Goal: Find specific page/section

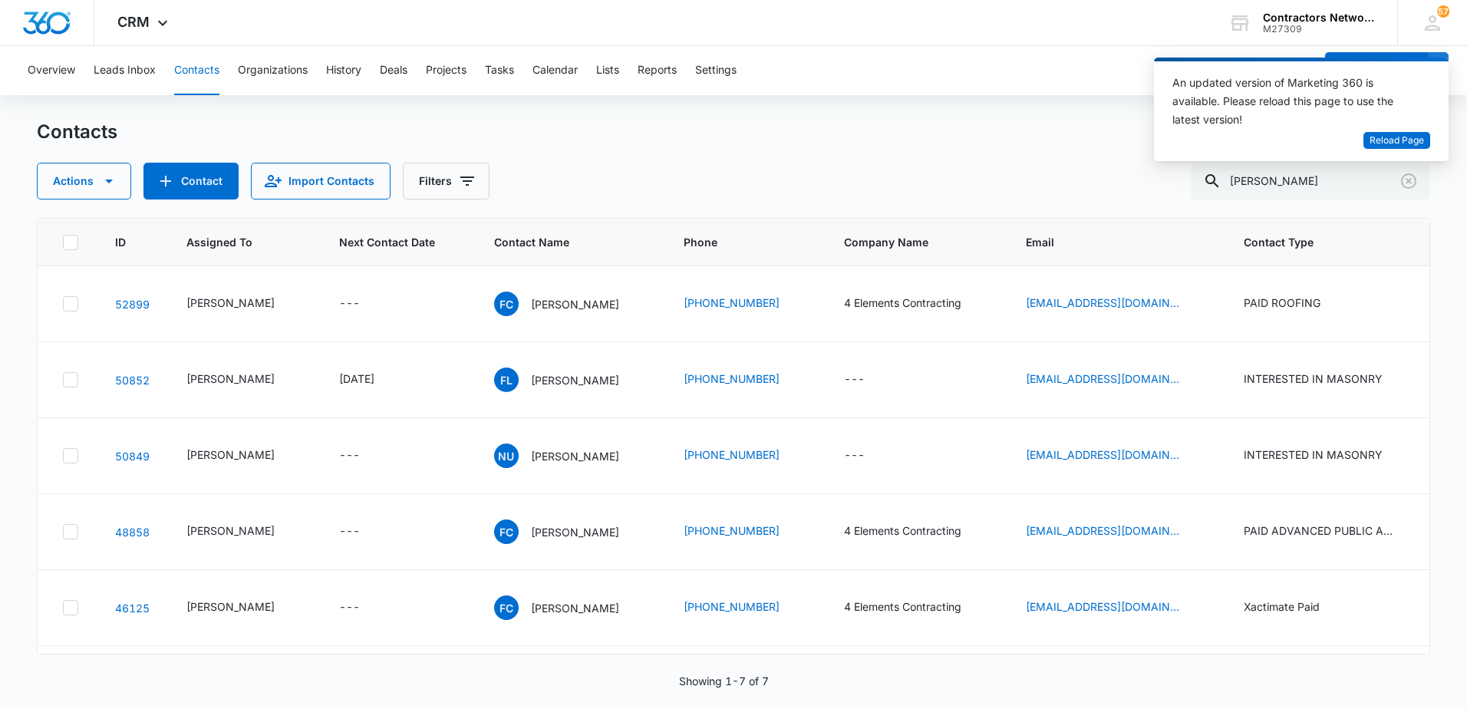
click at [1414, 150] on div "An updated version of Marketing 360 is available. Please reload this page to us…" at bounding box center [1301, 110] width 295 height 104
click at [1413, 149] on button "Reload Page" at bounding box center [1397, 141] width 67 height 18
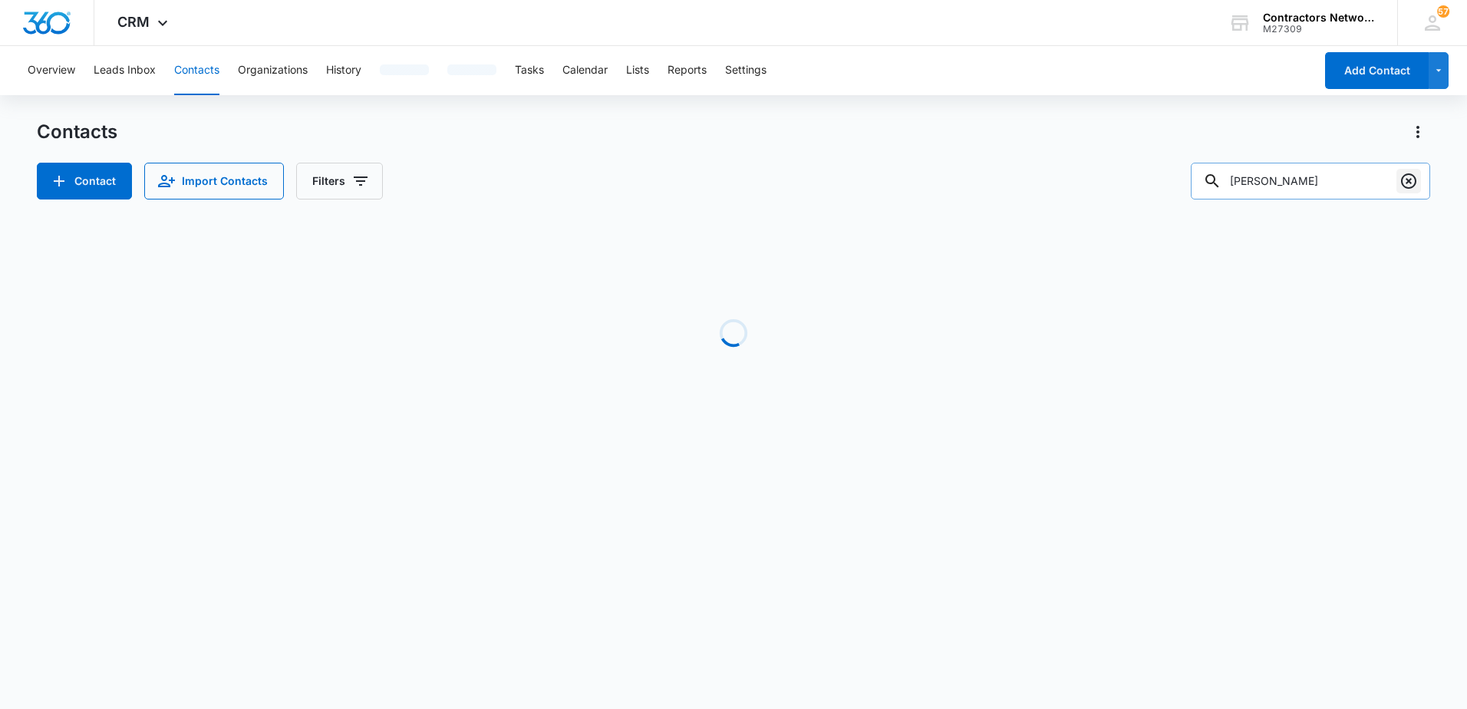
click at [1409, 180] on icon "Clear" at bounding box center [1409, 181] width 18 height 18
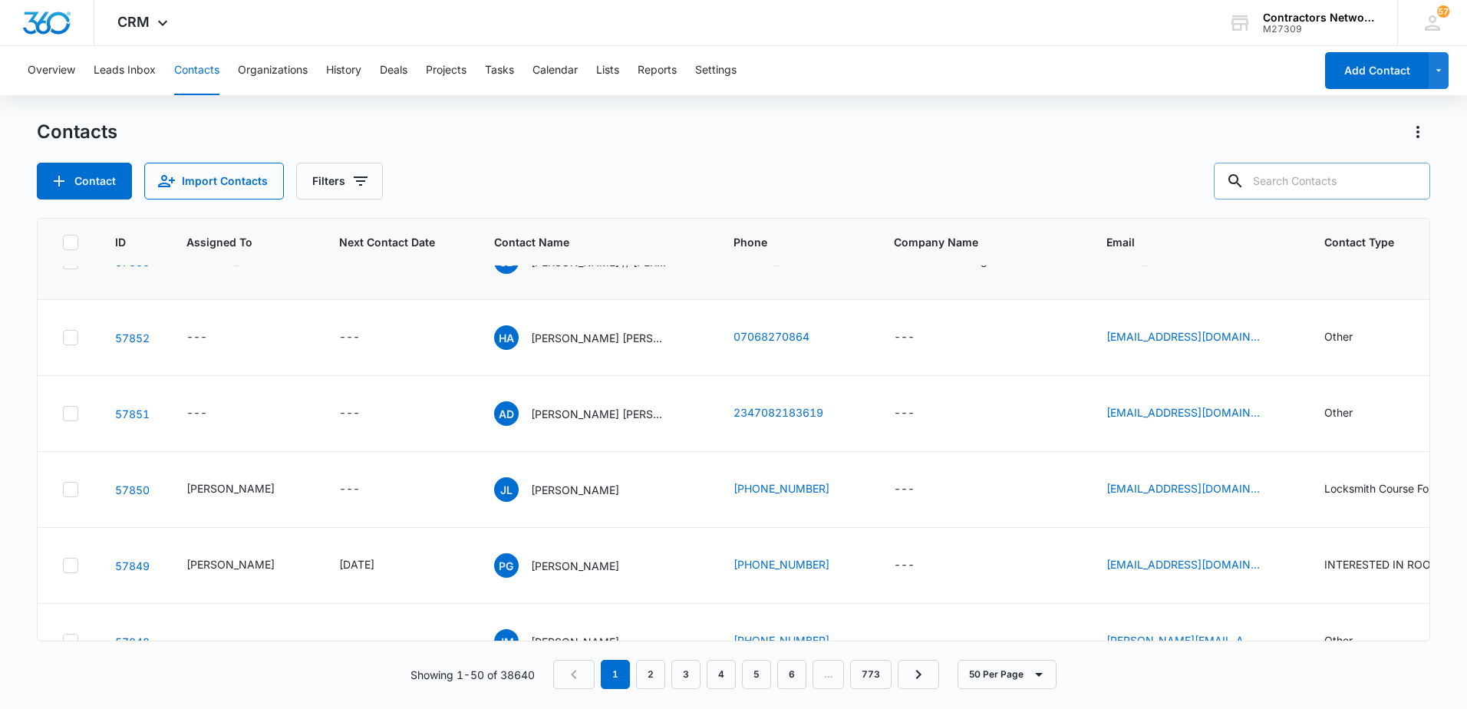
scroll to position [230, 0]
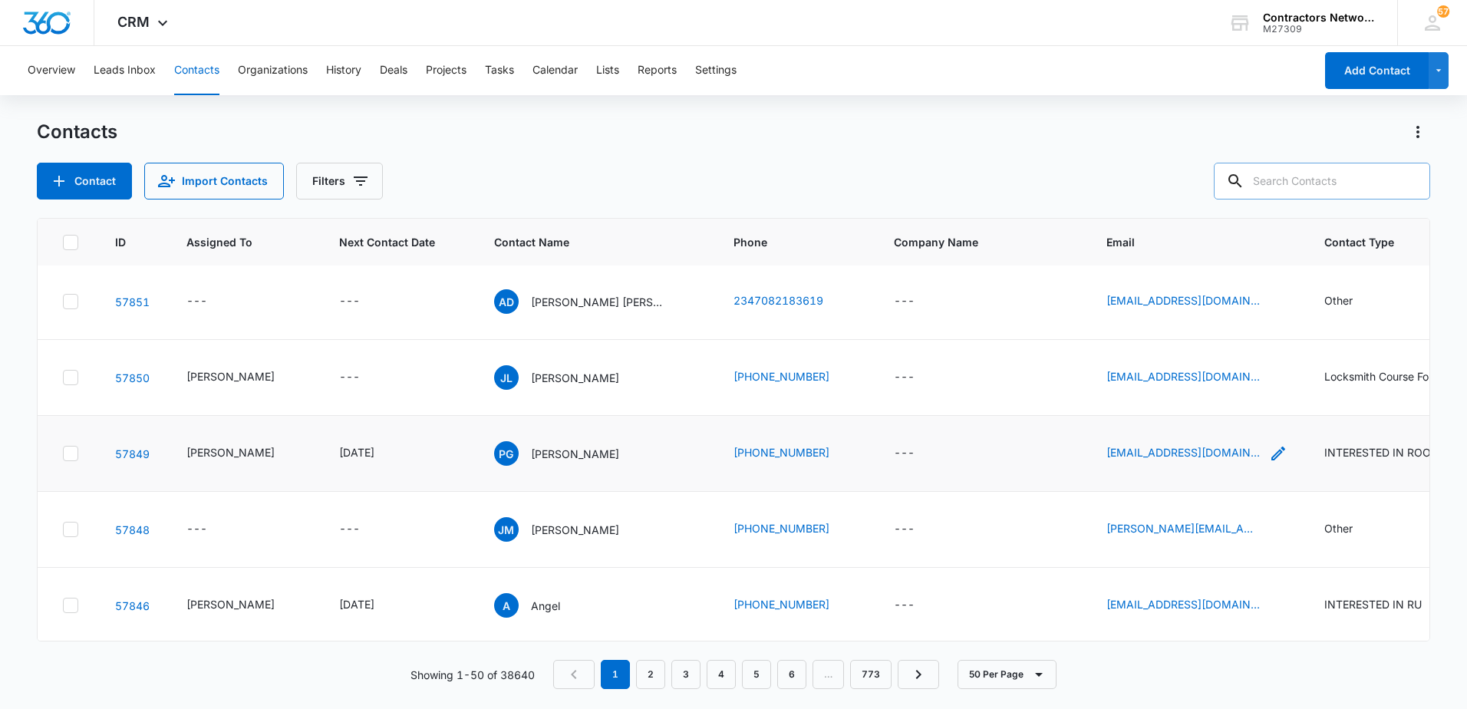
click at [1269, 460] on icon "Email - cordero19p@gmail.com - Select to Edit Field" at bounding box center [1278, 453] width 18 height 18
click at [1210, 359] on input "[EMAIL_ADDRESS][DOMAIN_NAME]" at bounding box center [1172, 363] width 193 height 37
click at [555, 462] on p "[PERSON_NAME]" at bounding box center [575, 454] width 88 height 16
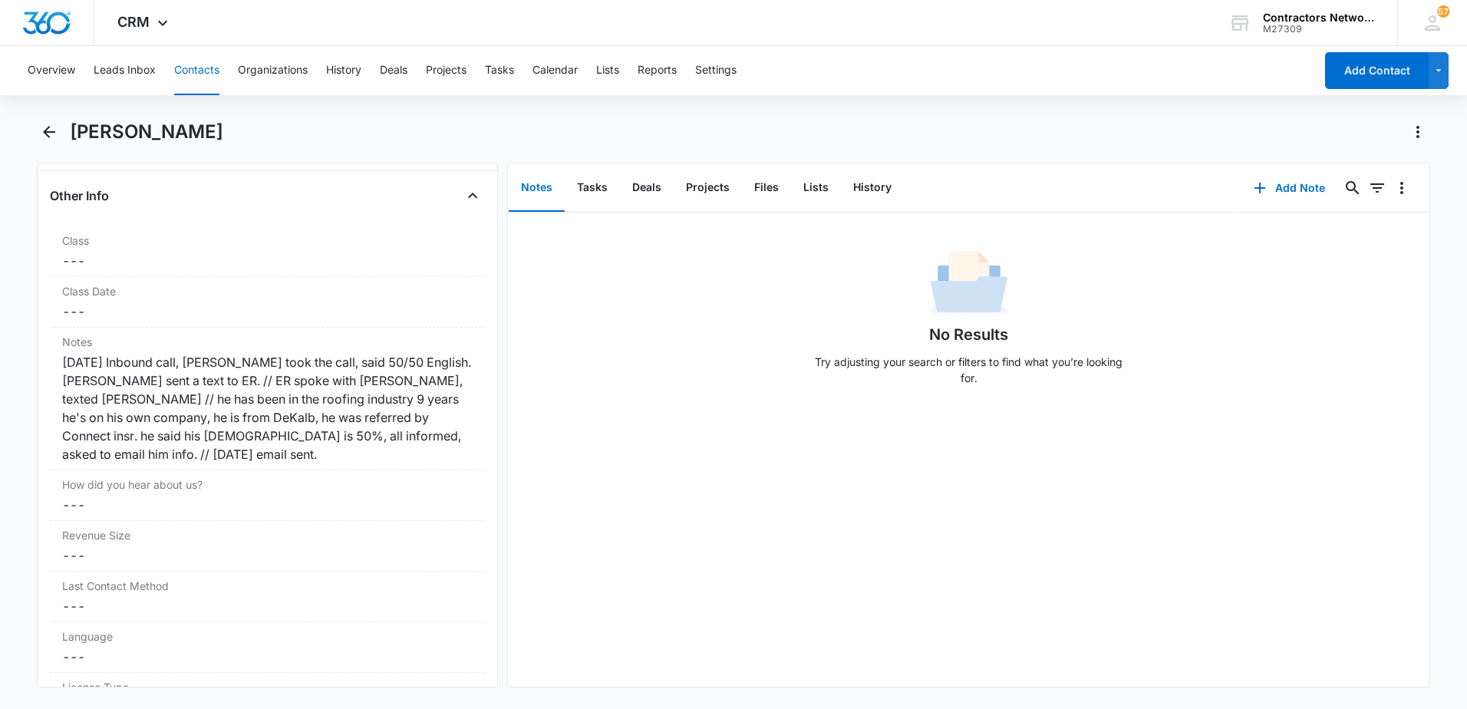
scroll to position [1765, 0]
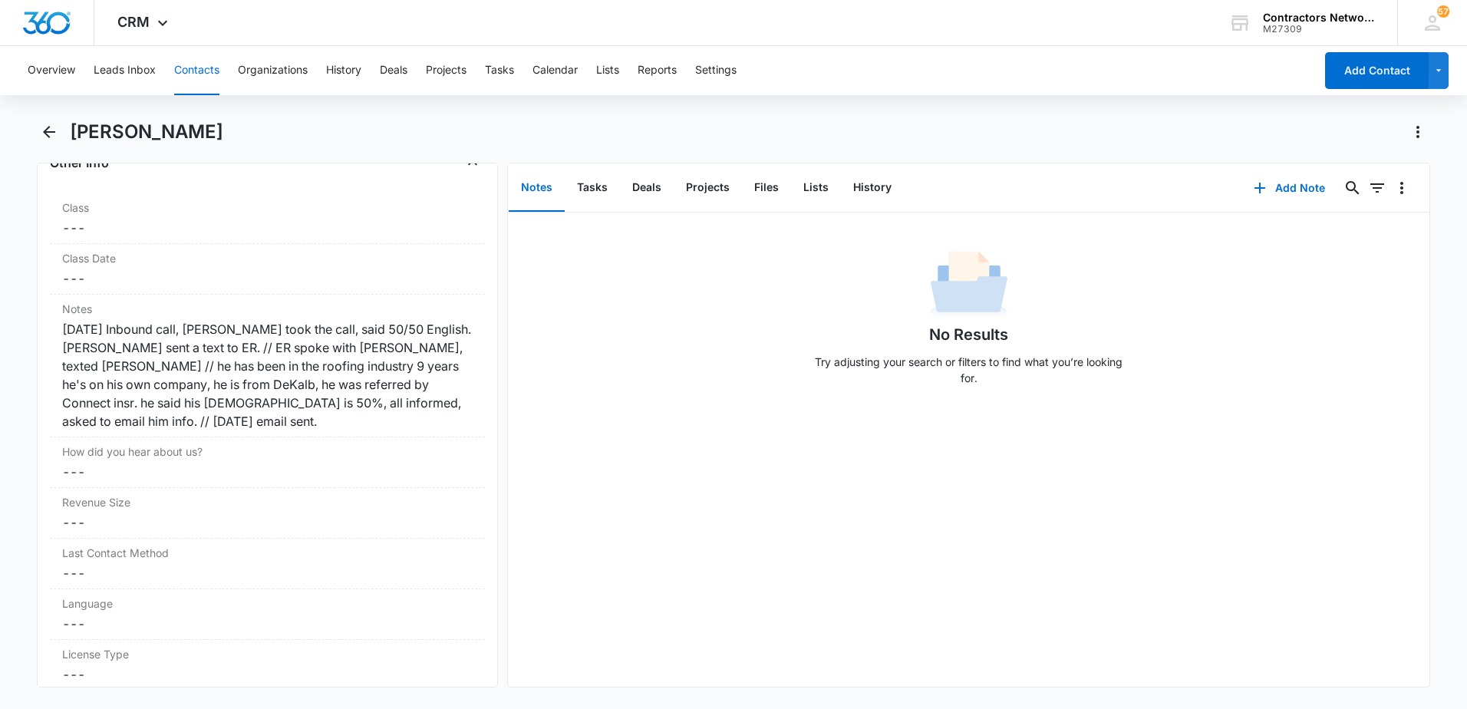
click at [200, 73] on button "Contacts" at bounding box center [196, 70] width 45 height 49
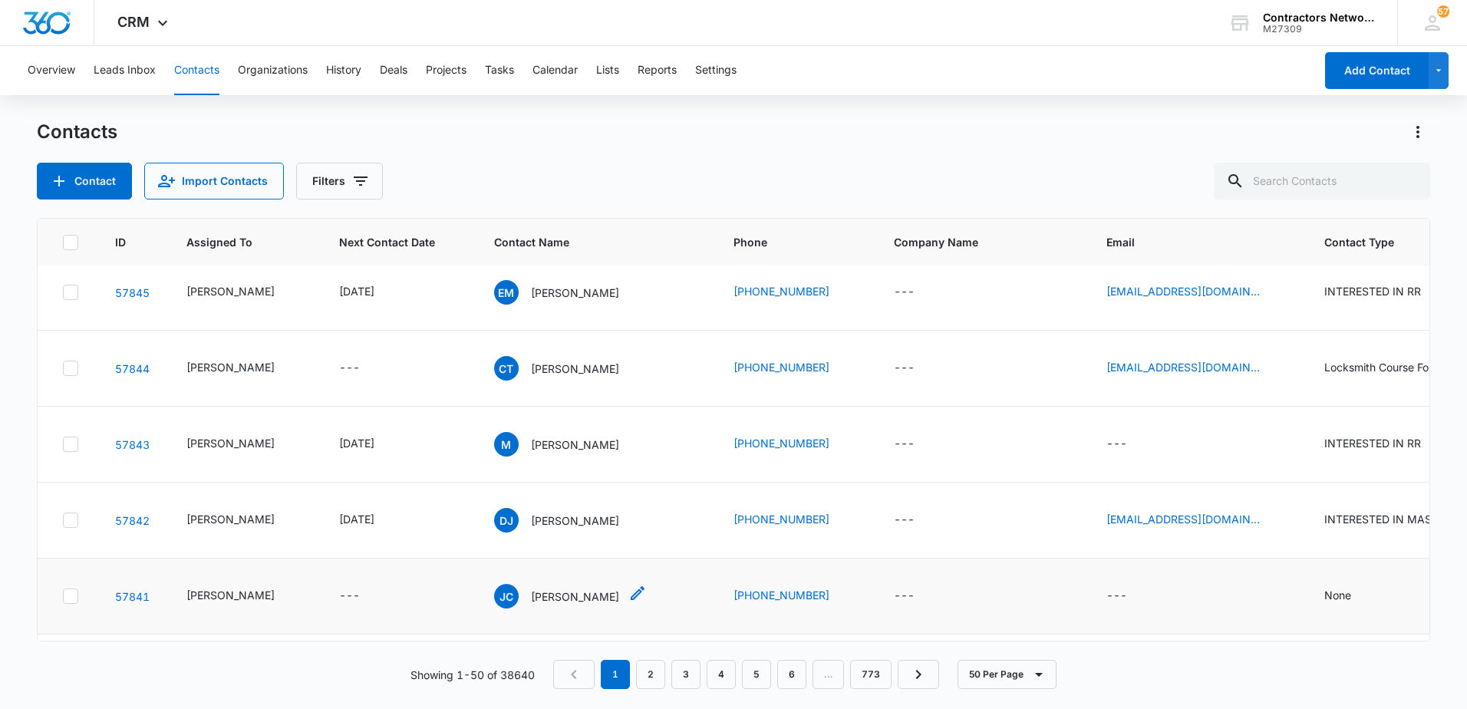
scroll to position [614, 0]
